Goal: Navigation & Orientation: Find specific page/section

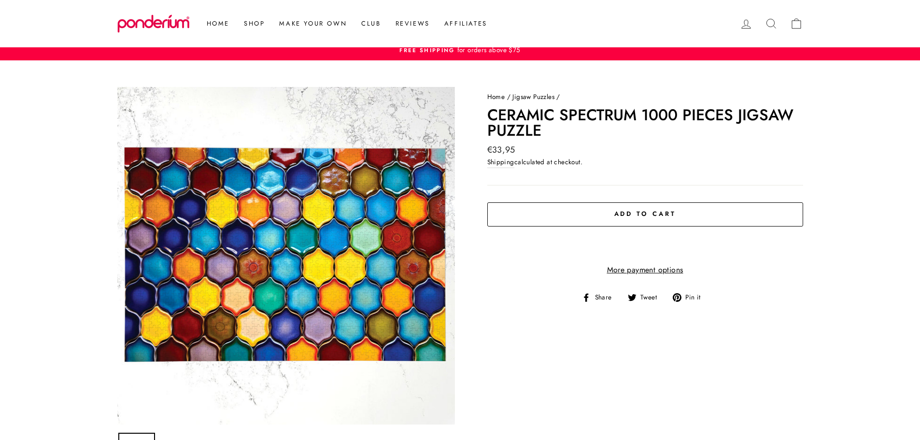
click at [497, 99] on link "Home" at bounding box center [496, 97] width 18 height 10
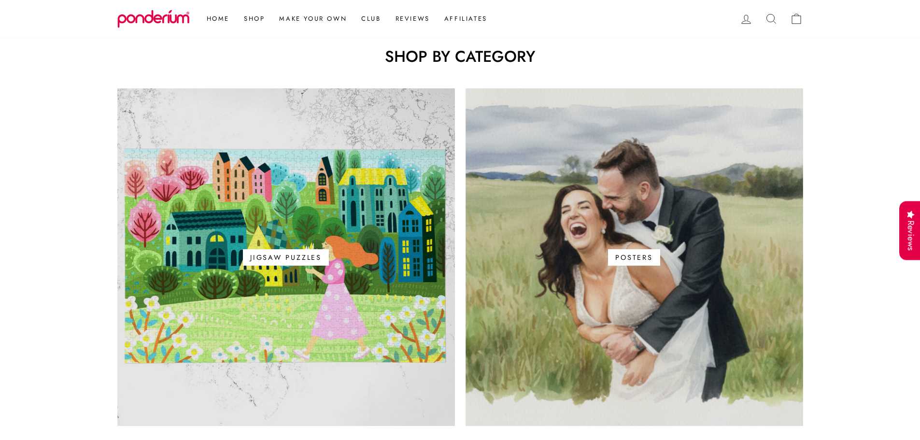
scroll to position [556, 0]
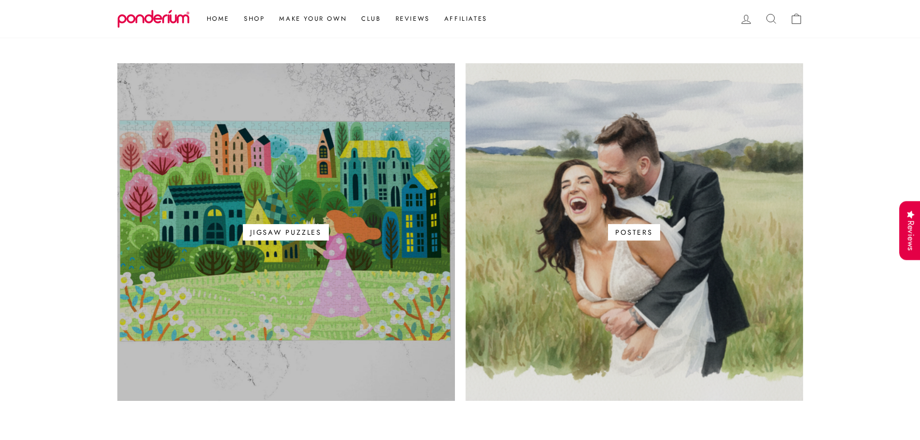
click at [314, 228] on span "Jigsaw Puzzles" at bounding box center [286, 232] width 86 height 16
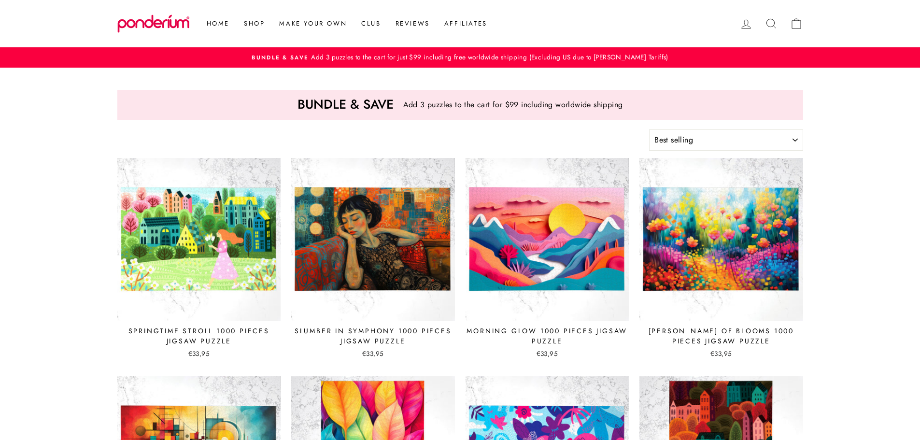
select select "best-selling"
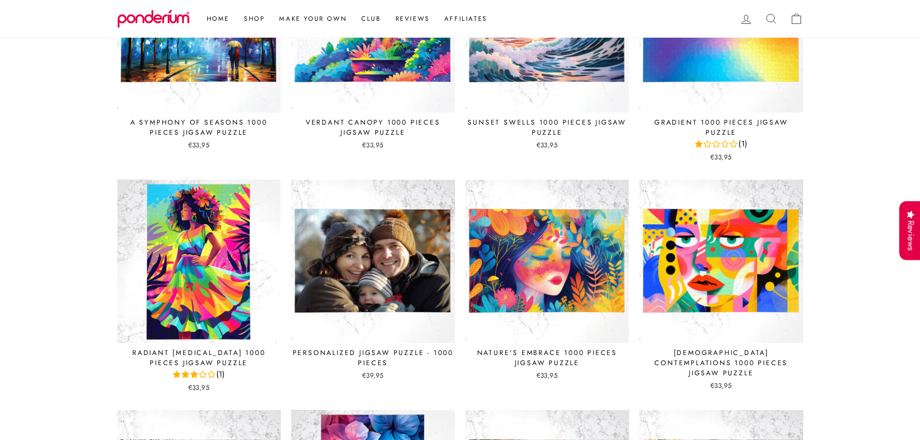
scroll to position [929, 0]
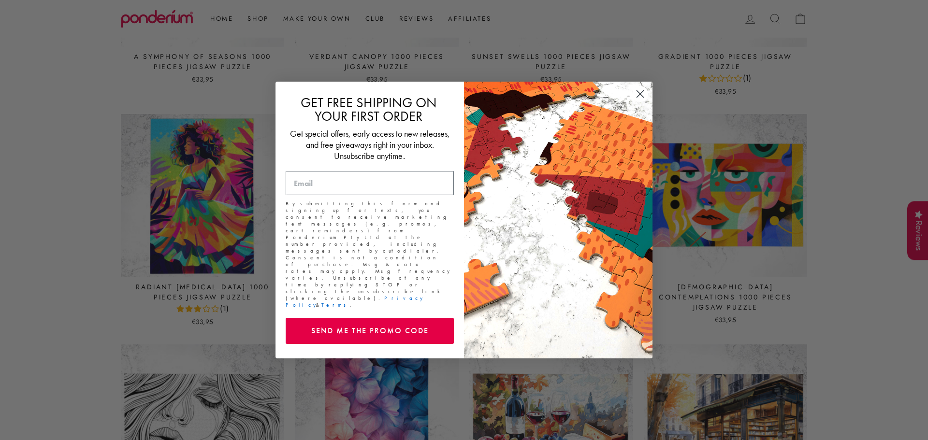
click at [645, 99] on circle "Close dialog" at bounding box center [640, 94] width 16 height 16
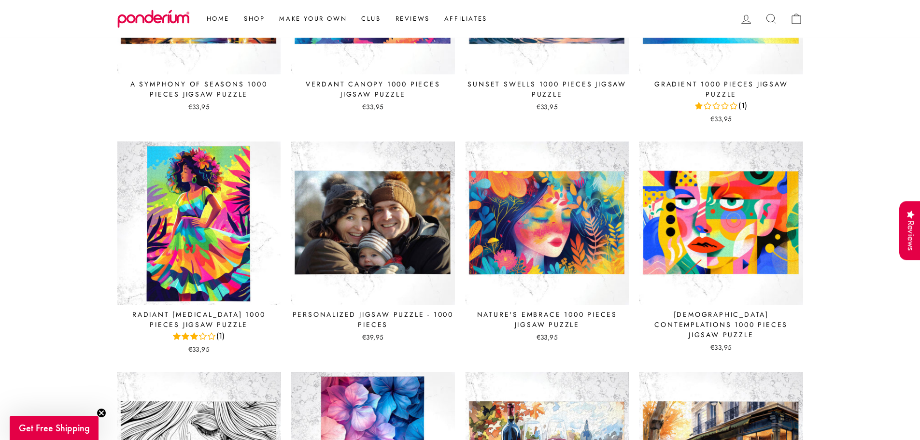
scroll to position [0, 0]
